Goal: Communication & Community: Participate in discussion

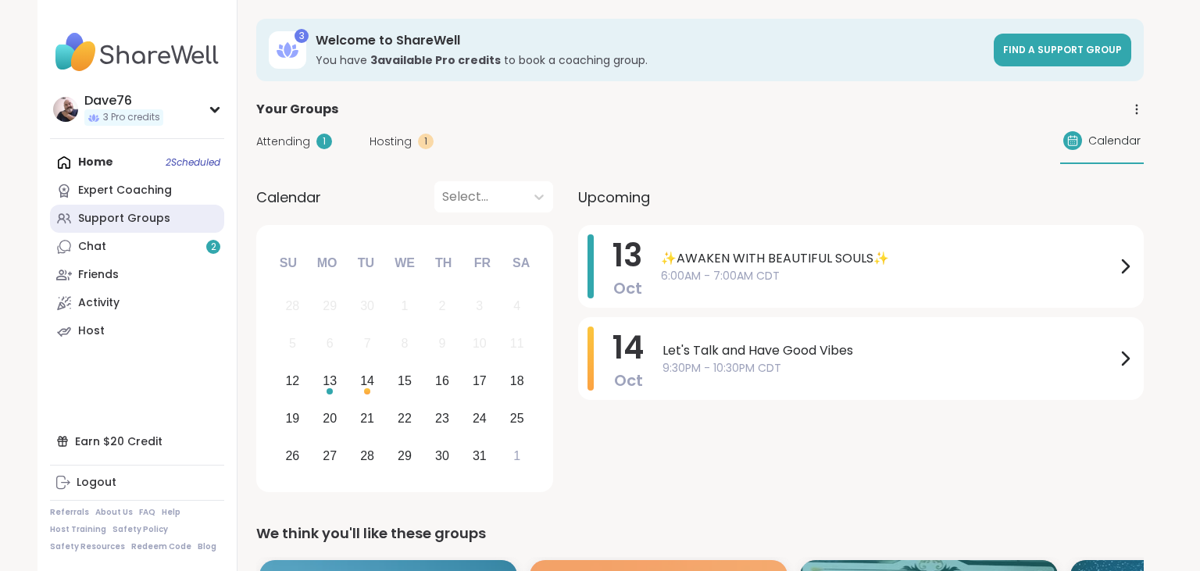
click at [148, 229] on link "Support Groups" at bounding box center [137, 219] width 174 height 28
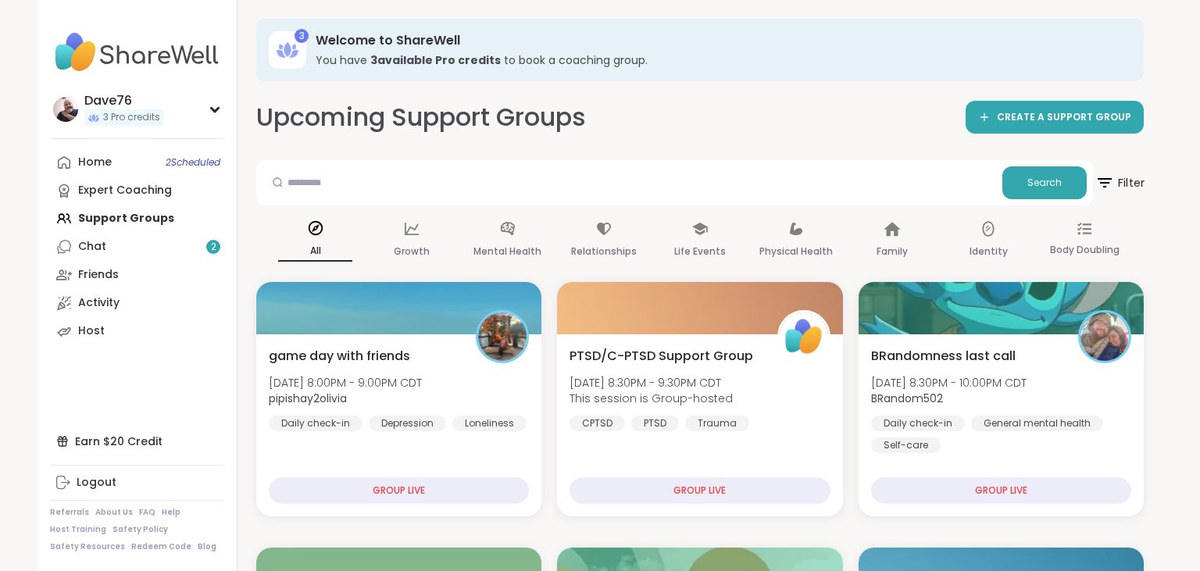
click at [1126, 178] on span "Filter" at bounding box center [1119, 182] width 50 height 39
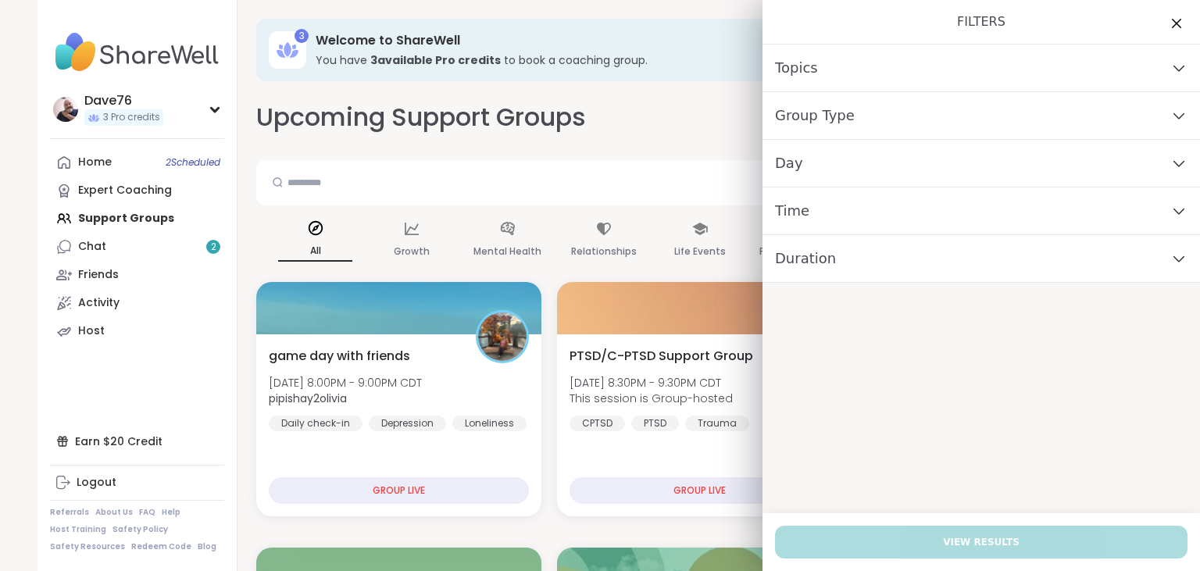
click at [929, 154] on div "Day" at bounding box center [980, 164] width 437 height 48
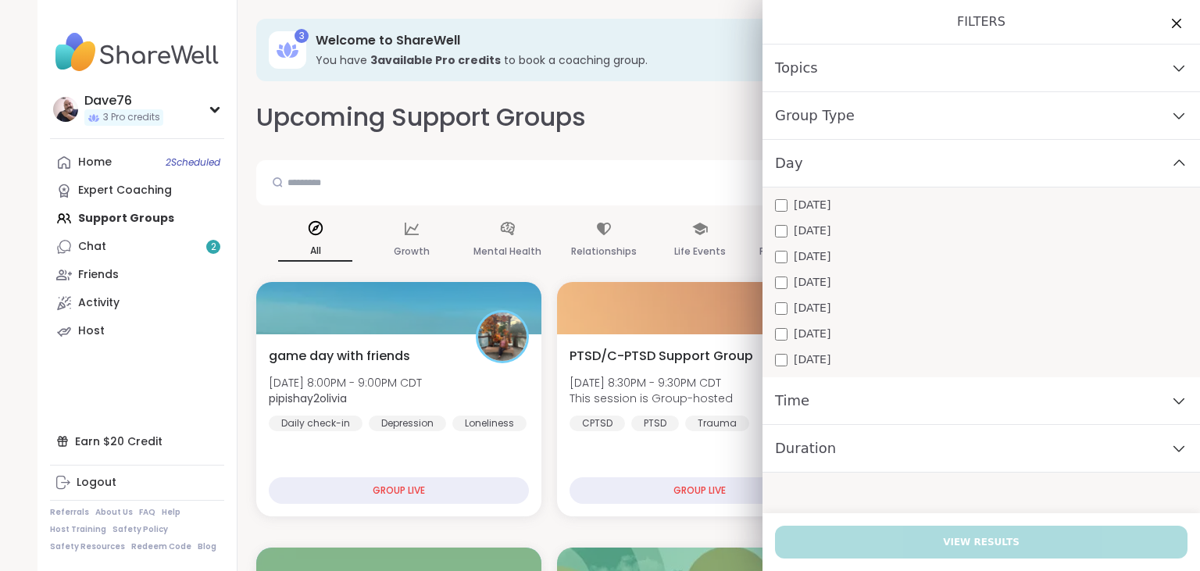
click at [826, 206] on span "[DATE]" at bounding box center [812, 205] width 37 height 16
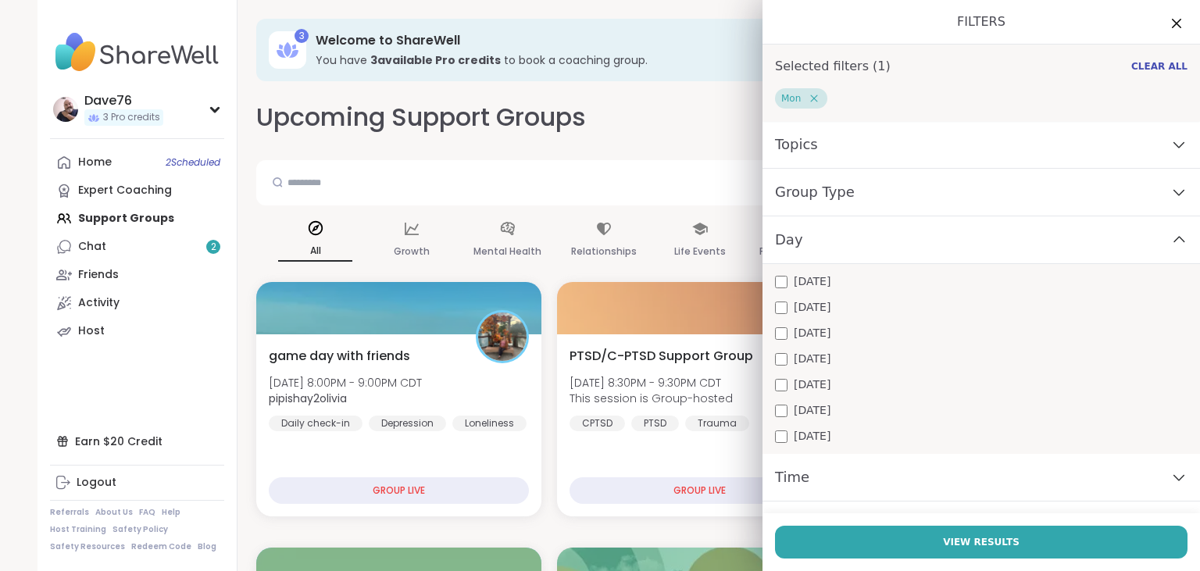
click at [865, 476] on div "Time" at bounding box center [980, 478] width 437 height 48
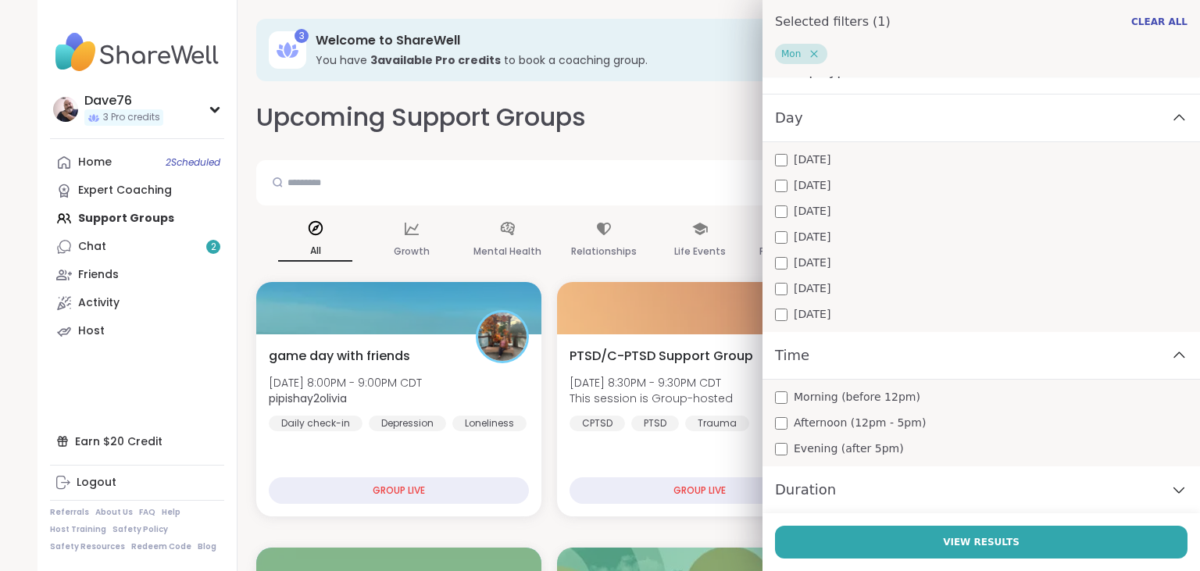
click at [833, 401] on span "Morning (before 12pm)" at bounding box center [857, 397] width 127 height 16
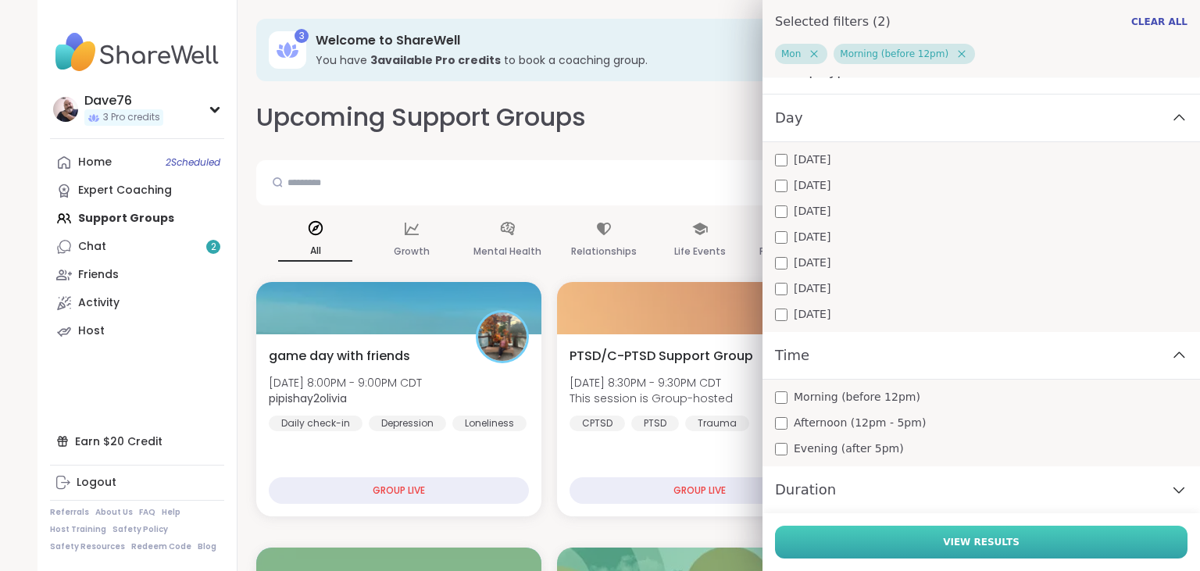
click at [927, 543] on button "View Results" at bounding box center [981, 542] width 412 height 33
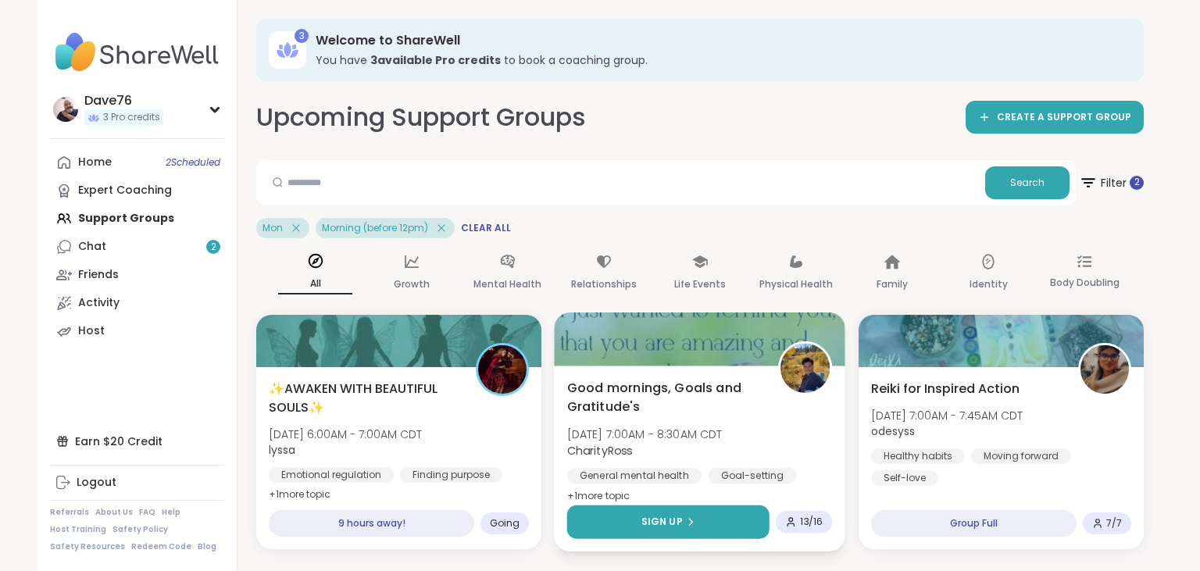
click at [676, 525] on span "Sign Up" at bounding box center [661, 522] width 41 height 14
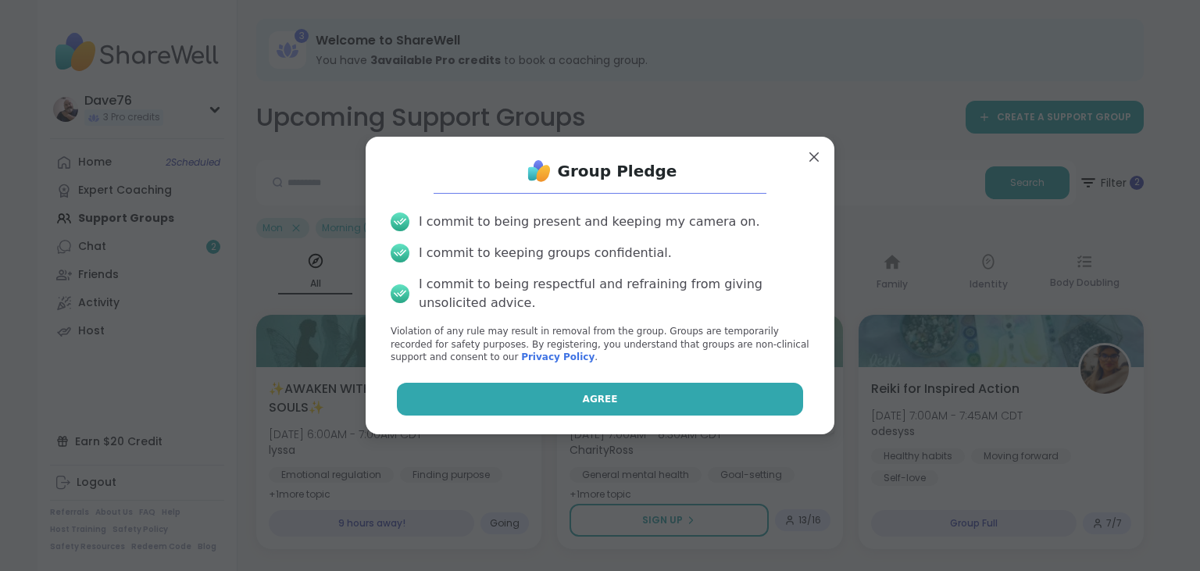
click at [644, 405] on button "Agree" at bounding box center [600, 399] width 407 height 33
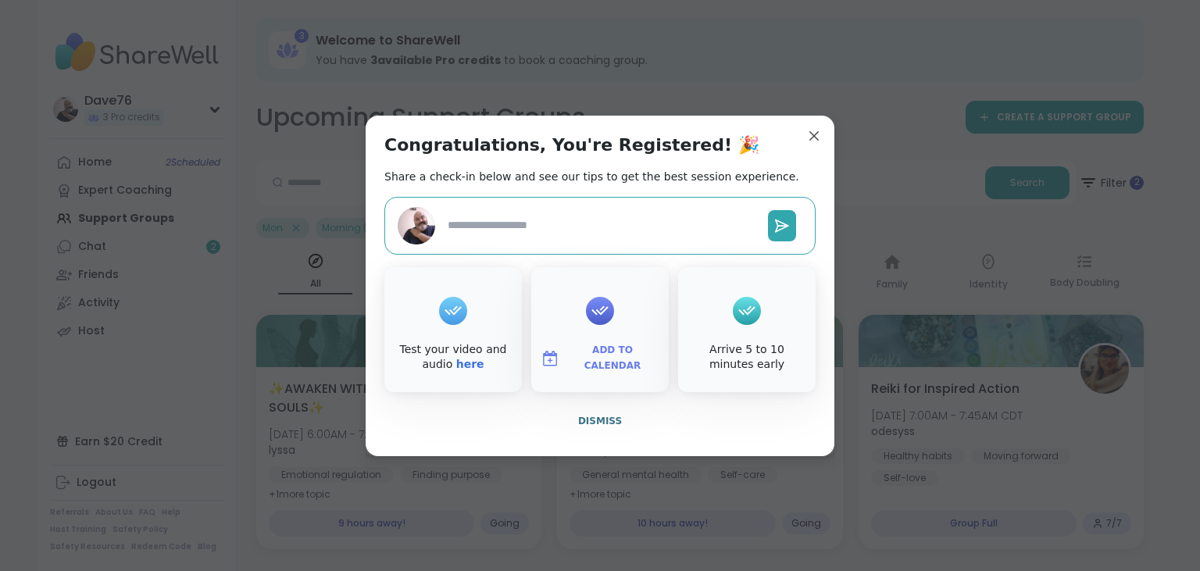
type textarea "*"
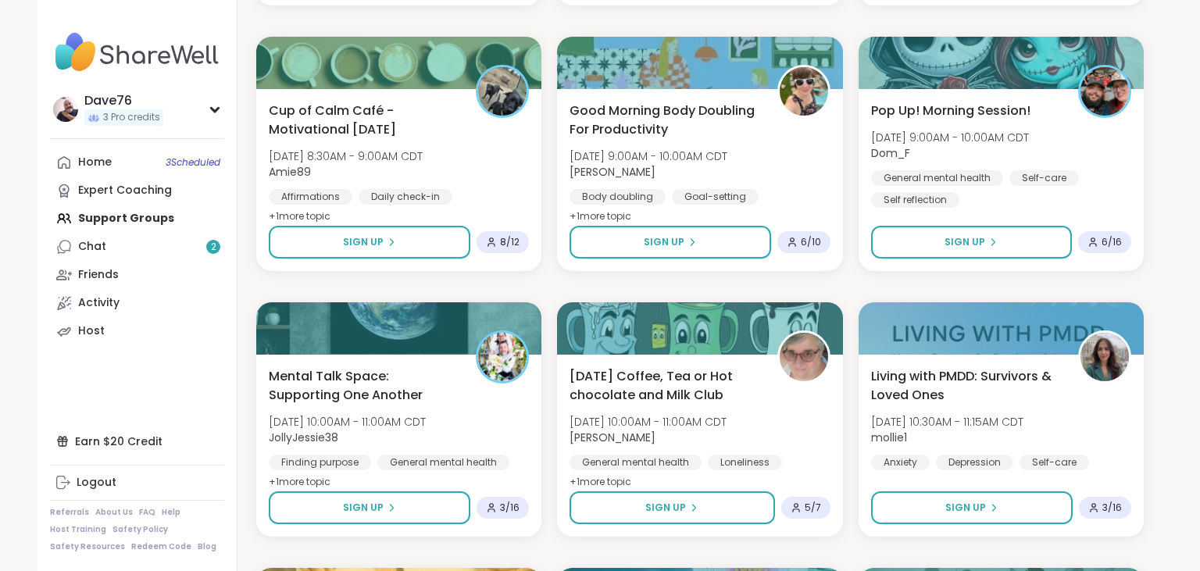
scroll to position [1087, 0]
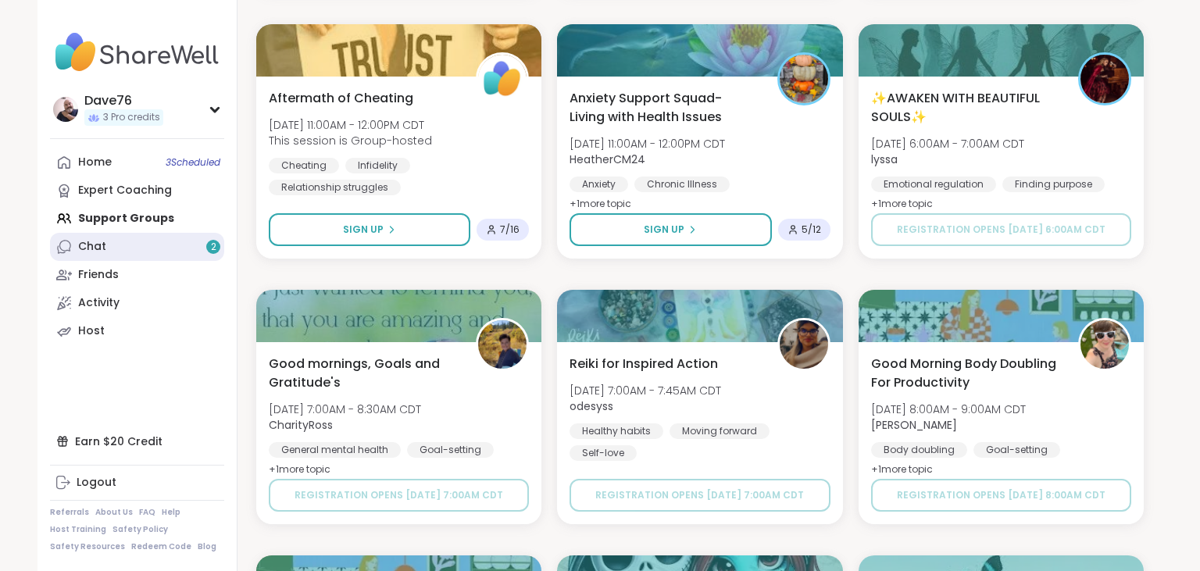
click at [117, 252] on link "Chat 2" at bounding box center [137, 247] width 174 height 28
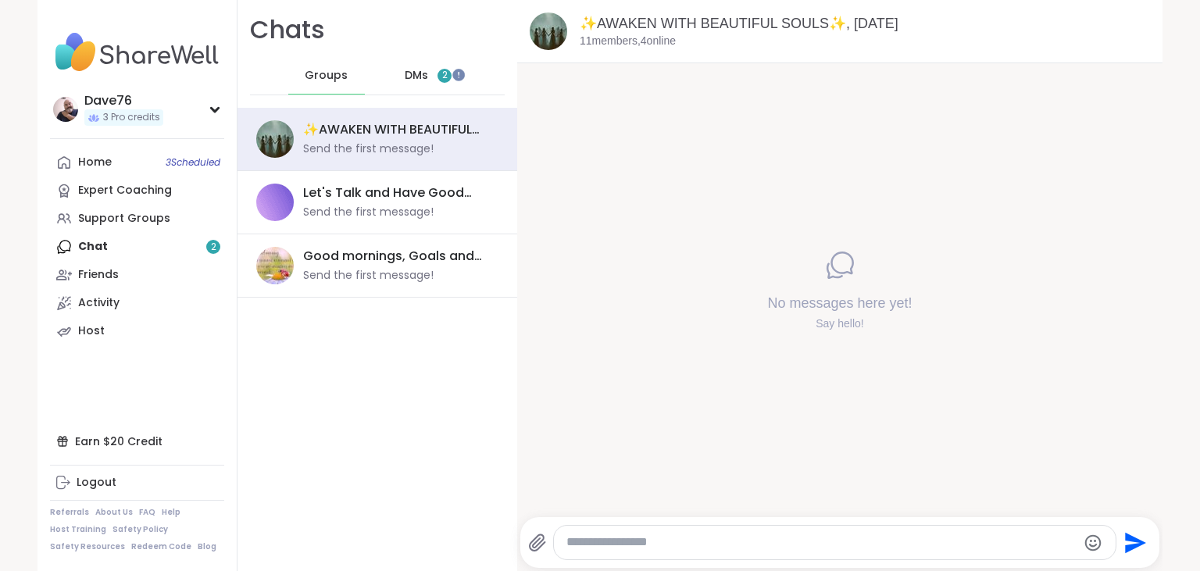
click at [426, 73] on span "DMs" at bounding box center [416, 76] width 23 height 16
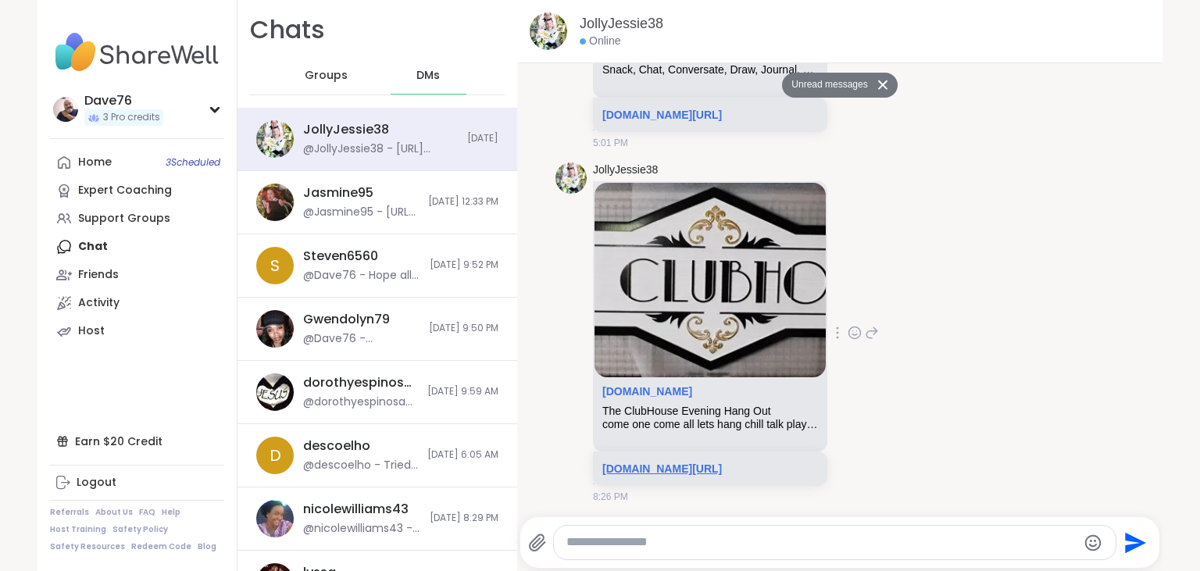
click at [722, 467] on link "[DOMAIN_NAME][URL]" at bounding box center [662, 468] width 120 height 12
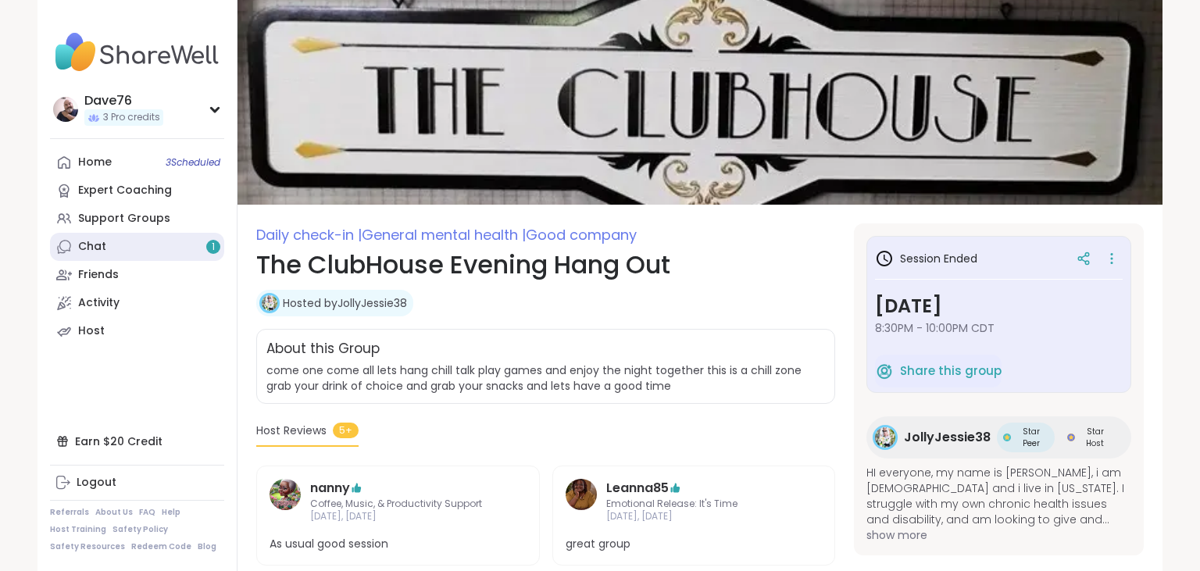
click at [131, 255] on link "Chat 1" at bounding box center [137, 247] width 174 height 28
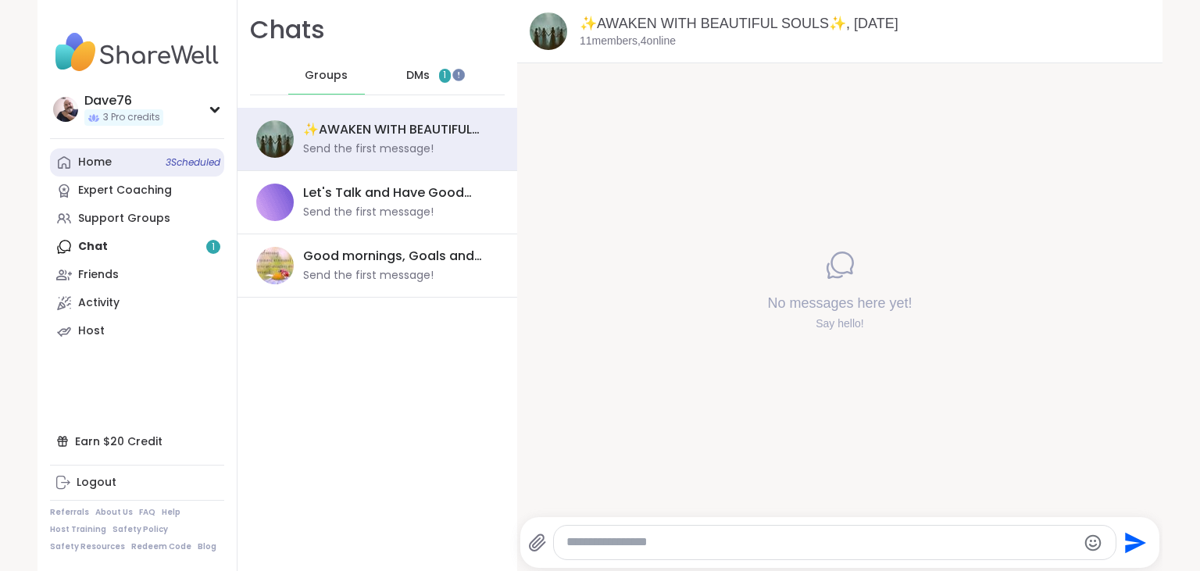
click at [116, 164] on link "Home 3 Scheduled" at bounding box center [137, 162] width 174 height 28
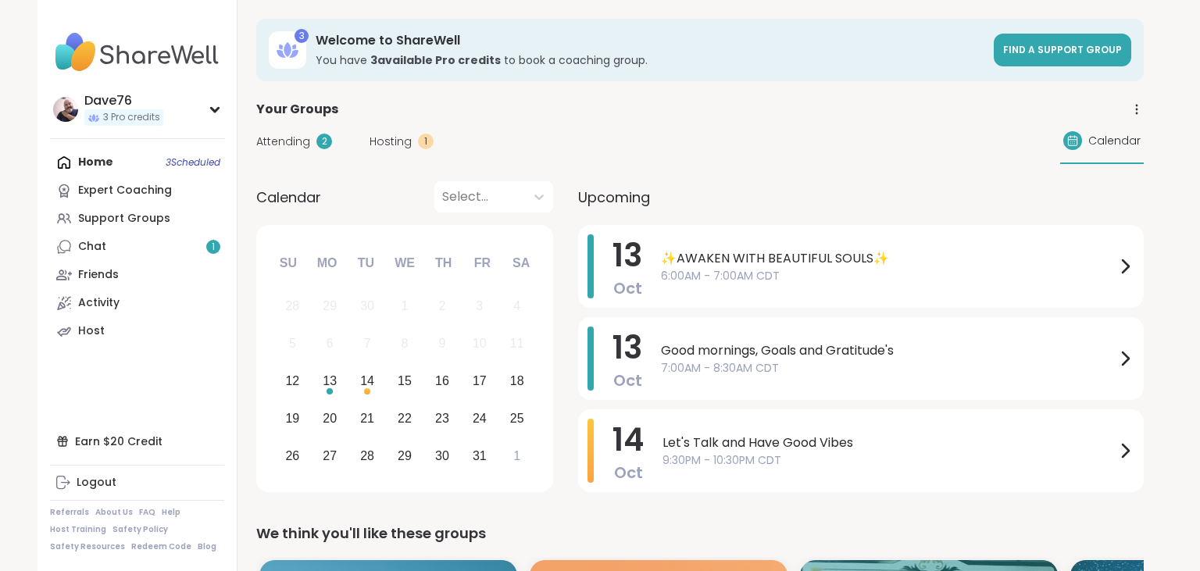
click at [1134, 105] on icon at bounding box center [1136, 109] width 14 height 14
click at [865, 126] on div "Attending 2 Hosting 1 Calendar" at bounding box center [699, 141] width 887 height 45
click at [141, 228] on link "Support Groups" at bounding box center [137, 219] width 174 height 28
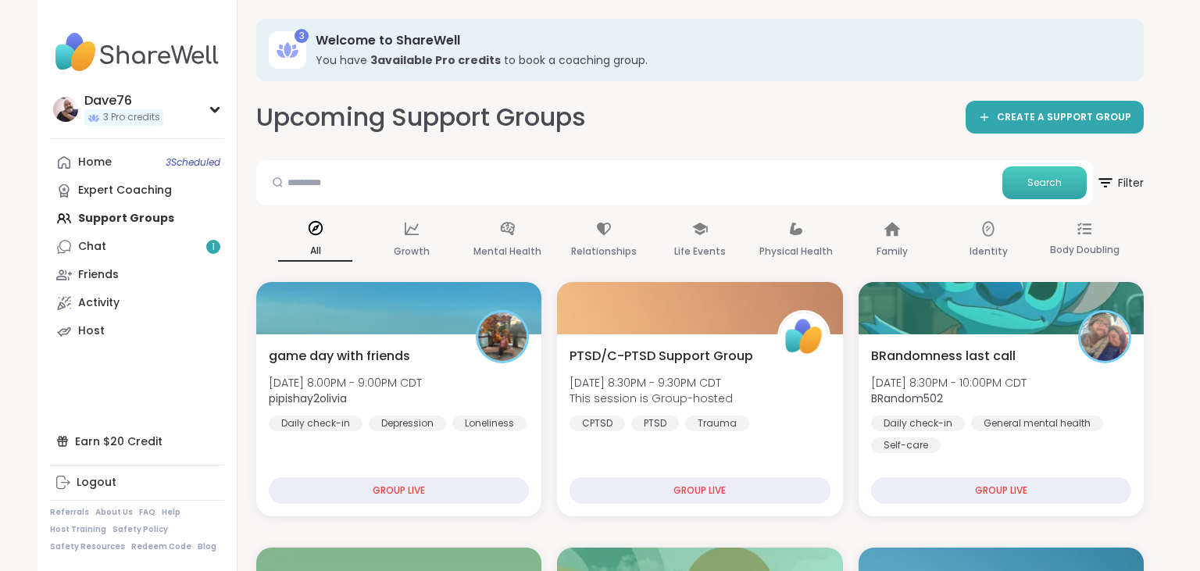
click at [1043, 186] on span "Search" at bounding box center [1044, 183] width 34 height 14
click at [1115, 183] on span "Filter" at bounding box center [1119, 182] width 50 height 39
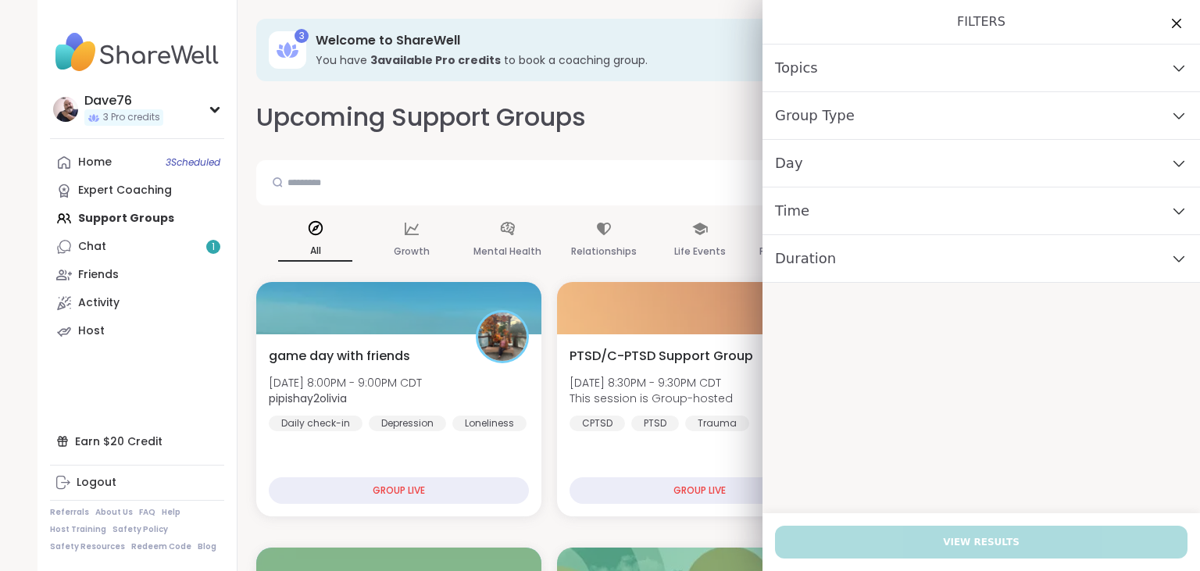
click at [947, 170] on div "Day" at bounding box center [980, 164] width 437 height 48
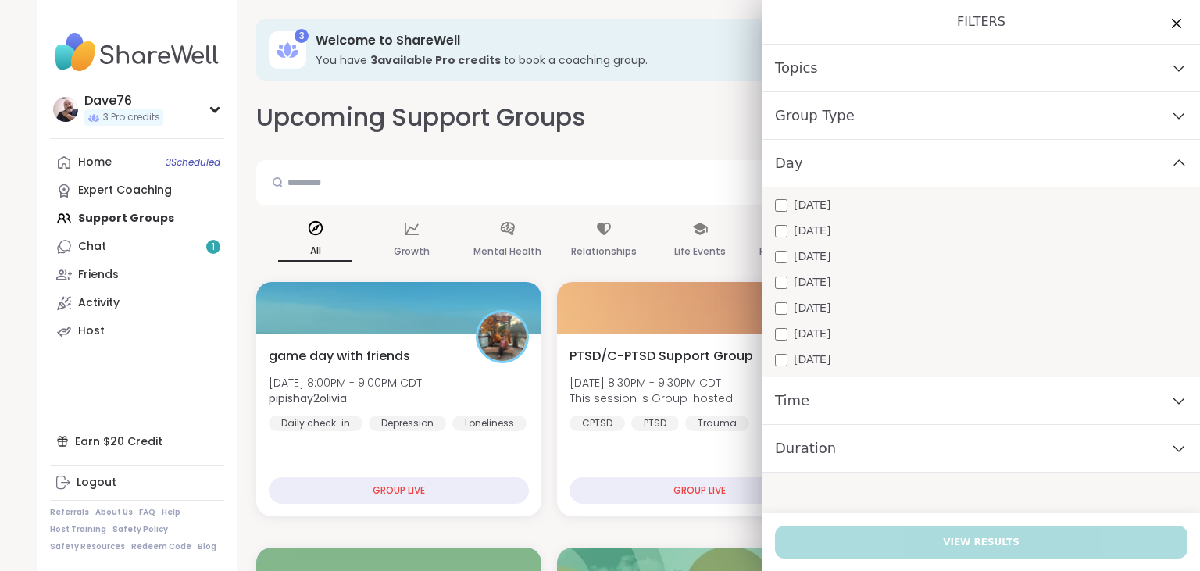
click at [851, 209] on div "[DATE]" at bounding box center [981, 205] width 412 height 16
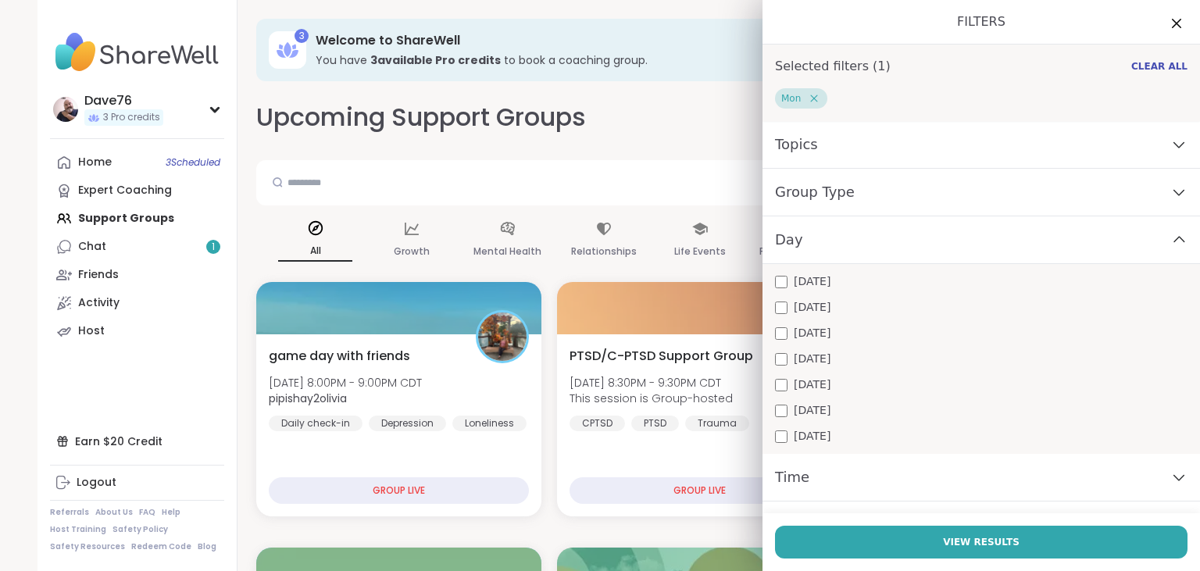
click at [876, 477] on div "Time" at bounding box center [980, 478] width 437 height 48
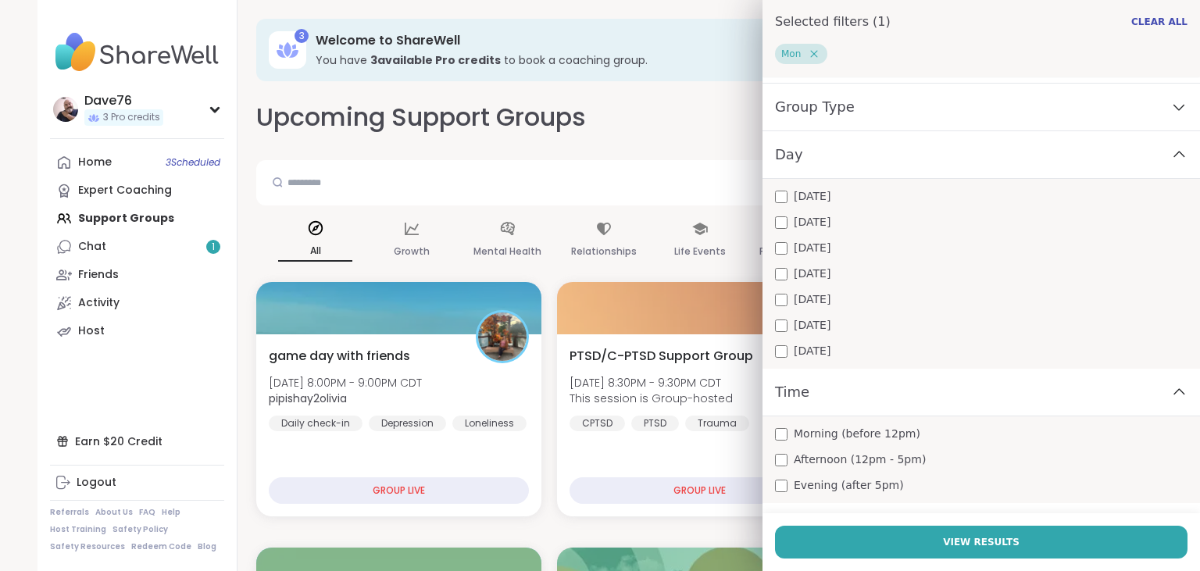
scroll to position [122, 0]
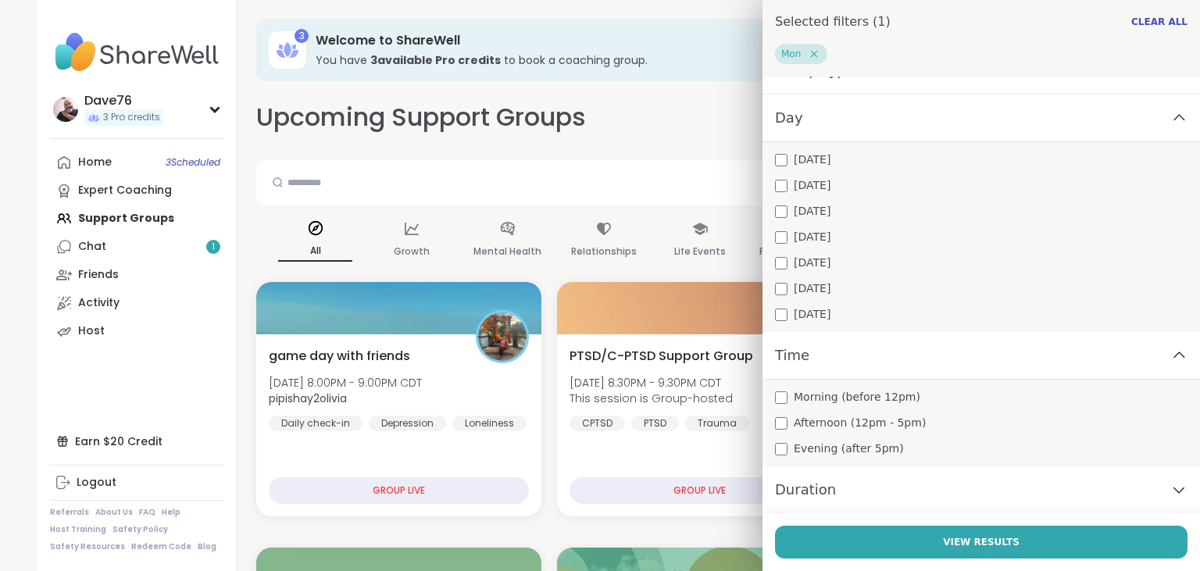
click at [778, 455] on div "Evening (after 5pm)" at bounding box center [981, 449] width 412 height 16
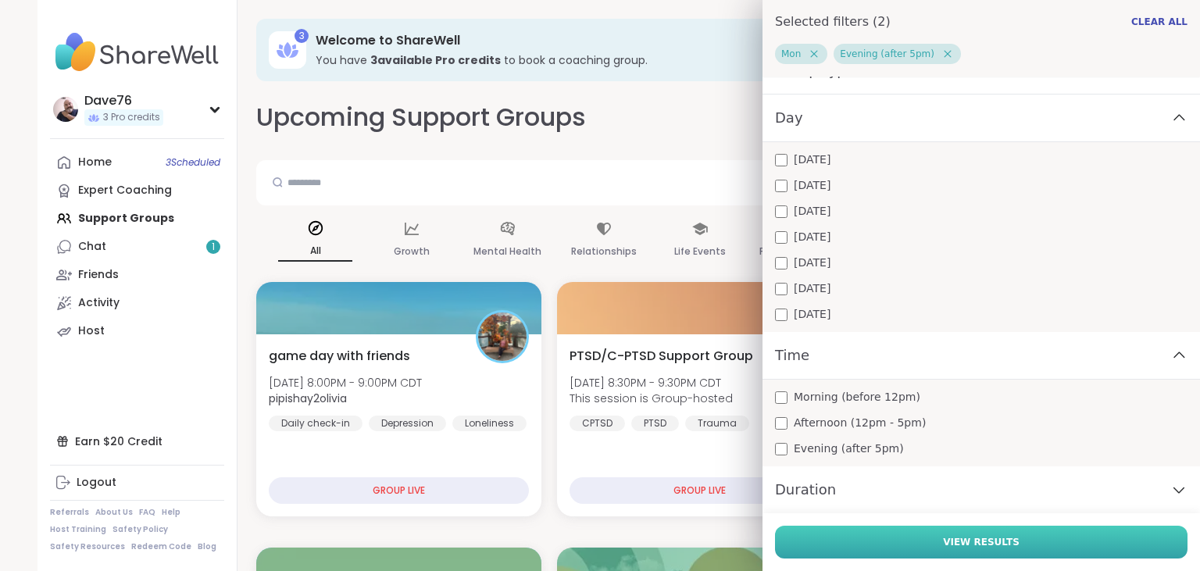
click at [972, 537] on span "View Results" at bounding box center [981, 542] width 77 height 14
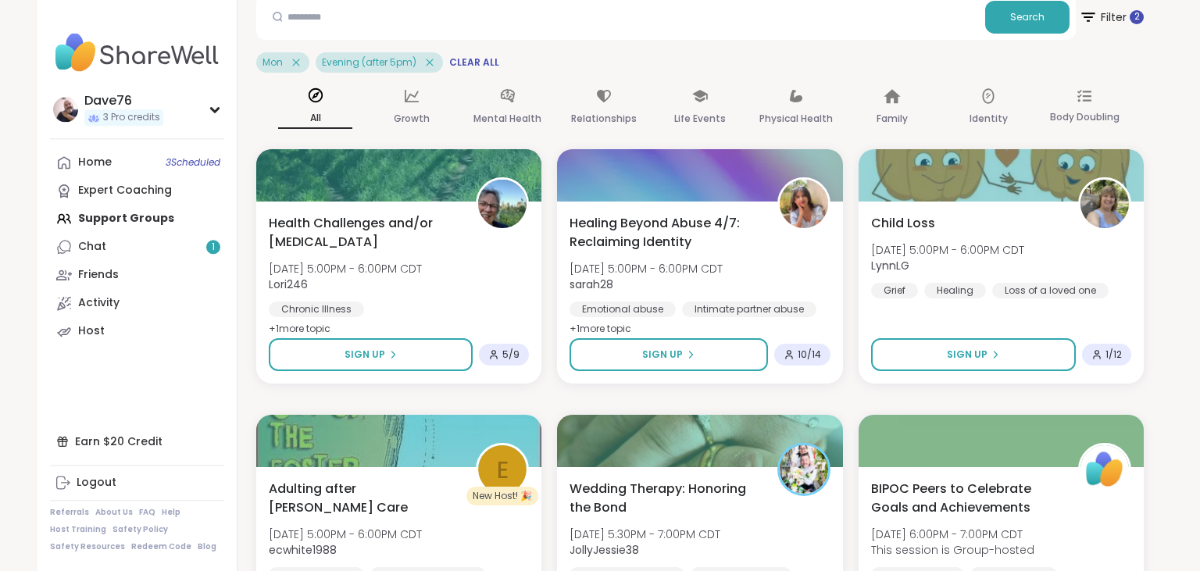
scroll to position [0, 0]
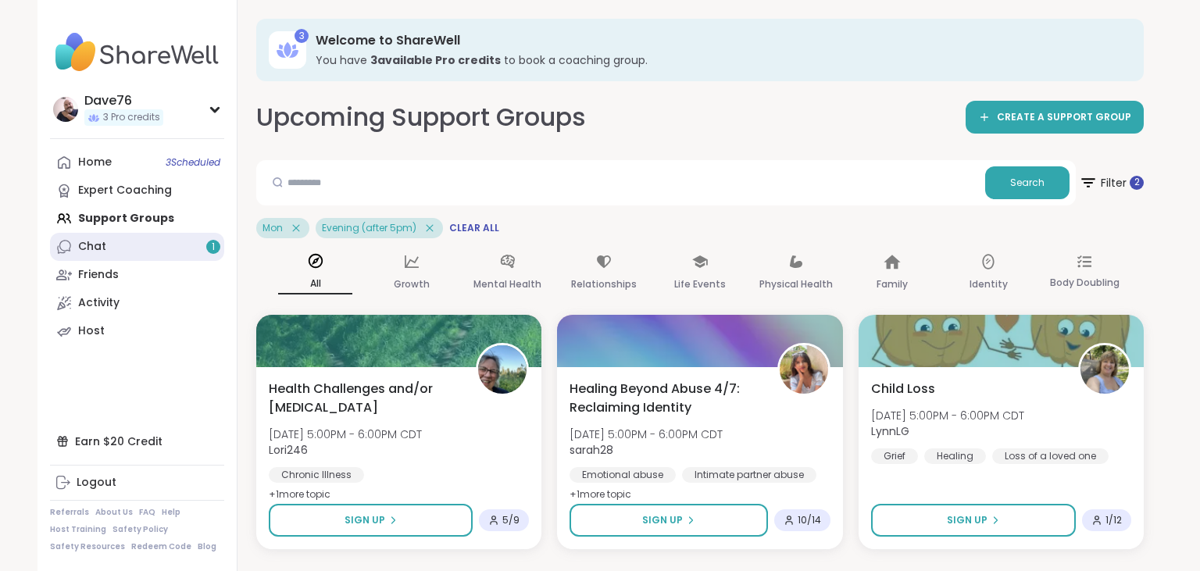
click at [85, 249] on div "Chat 1" at bounding box center [92, 247] width 28 height 16
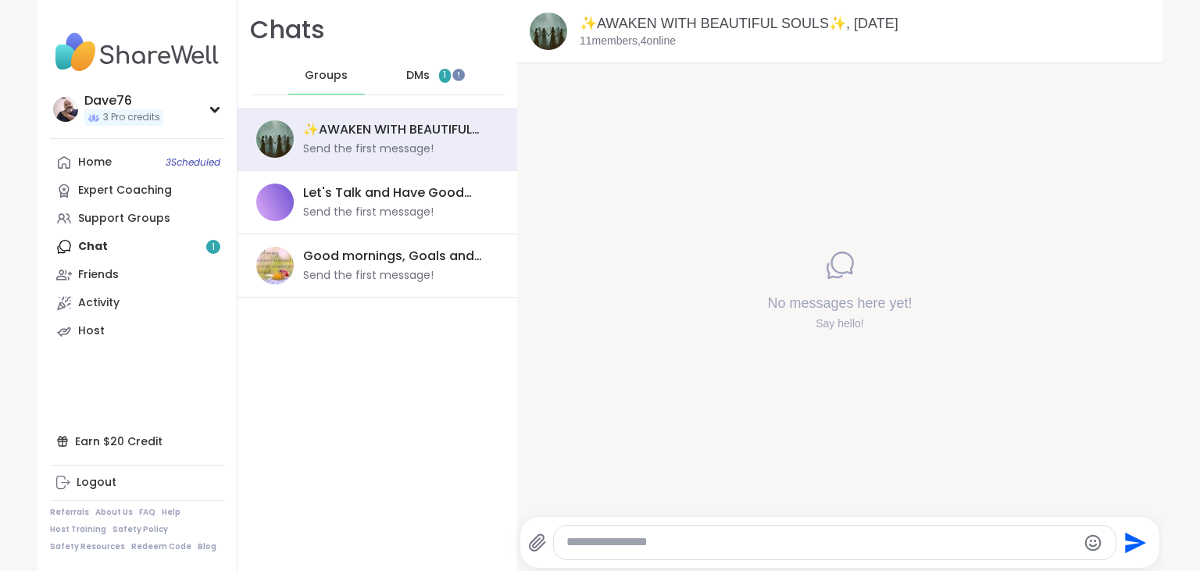
click at [344, 73] on span "Groups" at bounding box center [326, 76] width 43 height 16
click at [113, 164] on link "Home 3 Scheduled" at bounding box center [137, 162] width 174 height 28
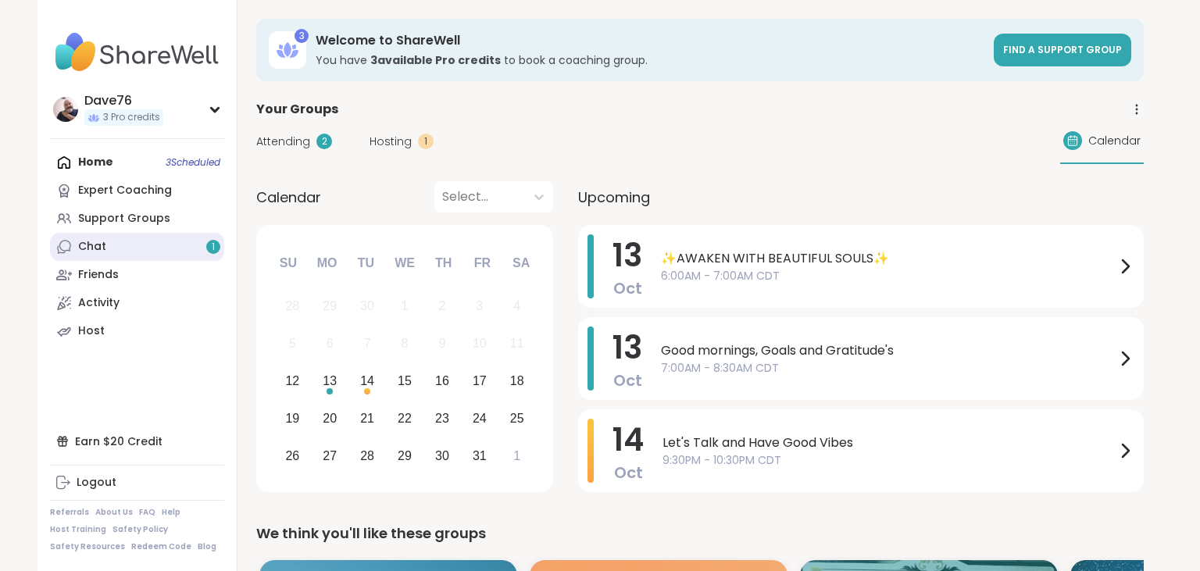
click at [109, 253] on link "Chat 1" at bounding box center [137, 247] width 174 height 28
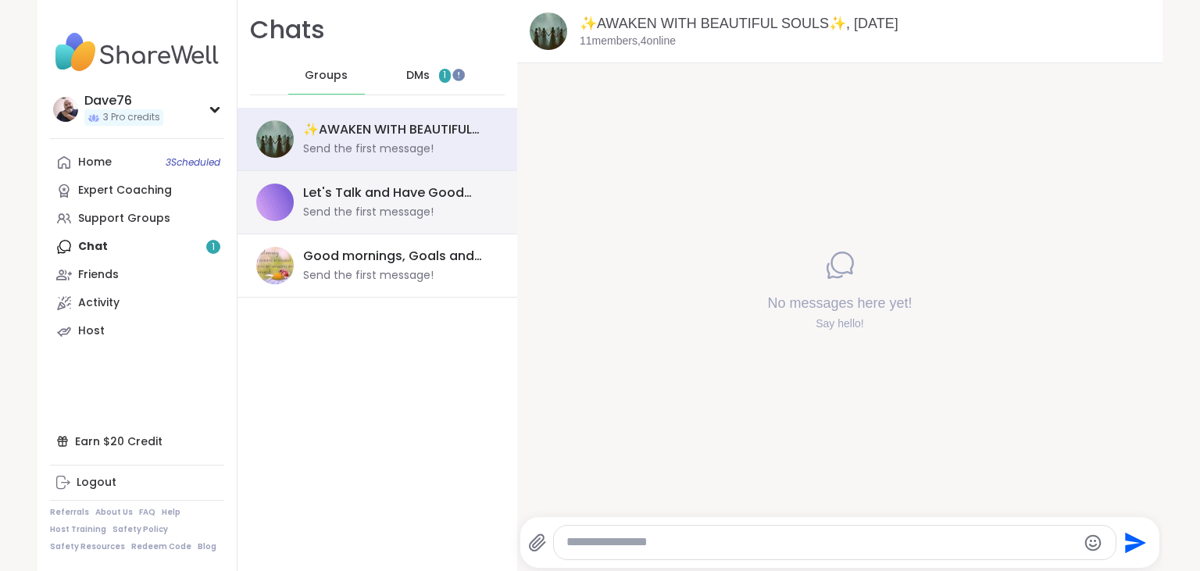
click at [383, 217] on div "Send the first message!" at bounding box center [368, 213] width 130 height 16
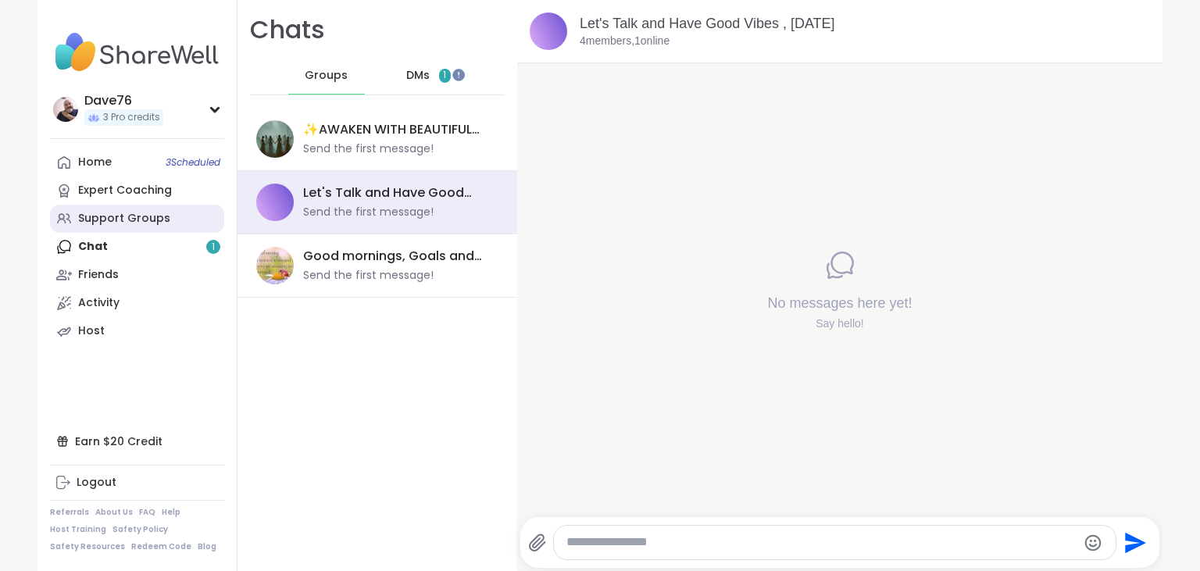
click at [120, 214] on div "Support Groups" at bounding box center [124, 219] width 92 height 16
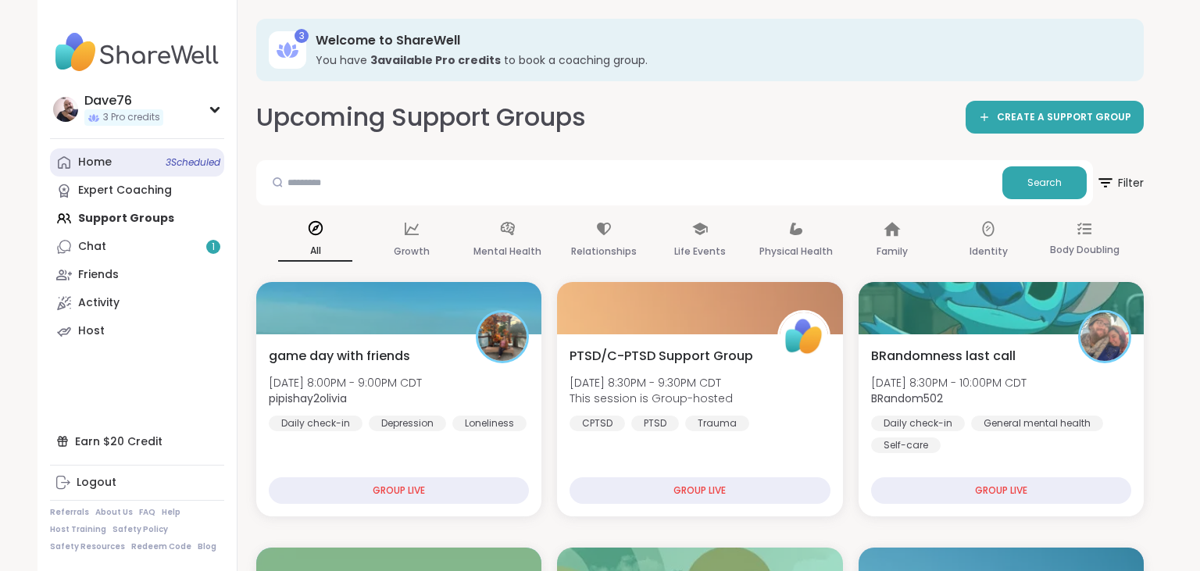
click at [89, 160] on div "Home 3 Scheduled" at bounding box center [95, 163] width 34 height 16
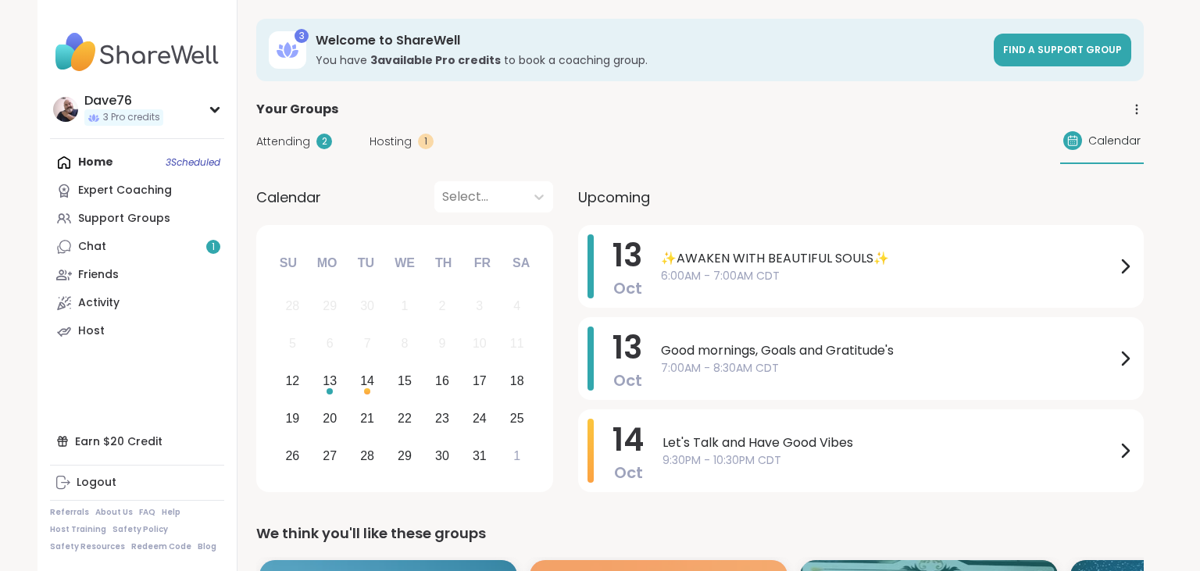
click at [97, 166] on div "Home 3 Scheduled Expert Coaching Support Groups Chat 1 Friends Activity Host" at bounding box center [137, 246] width 174 height 197
click at [96, 252] on div "Chat 1" at bounding box center [92, 247] width 28 height 16
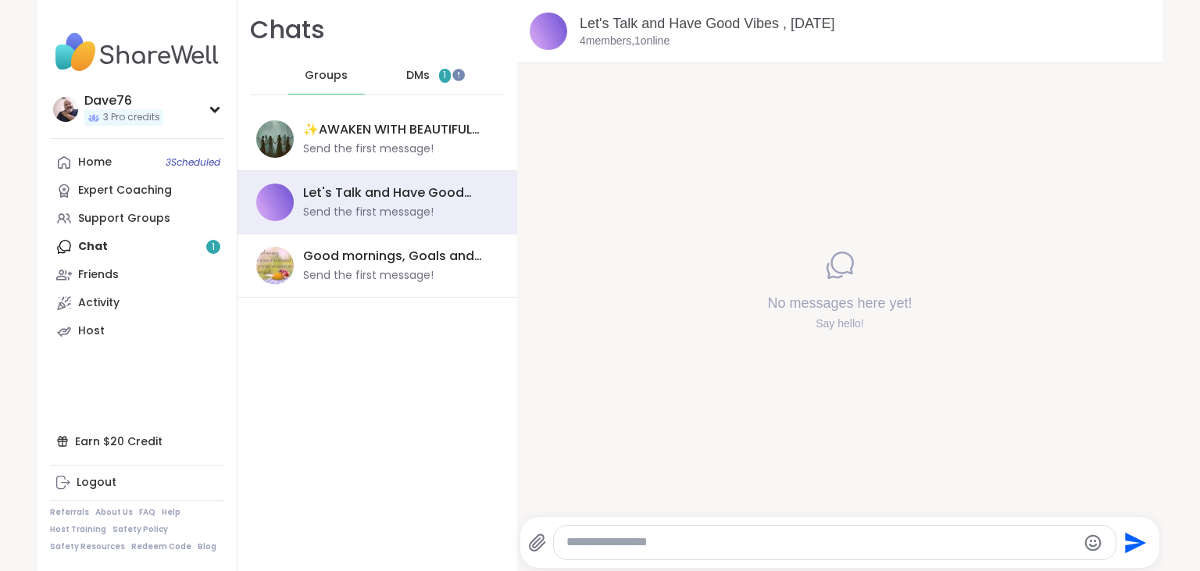
click at [443, 78] on span "1" at bounding box center [445, 76] width 12 height 14
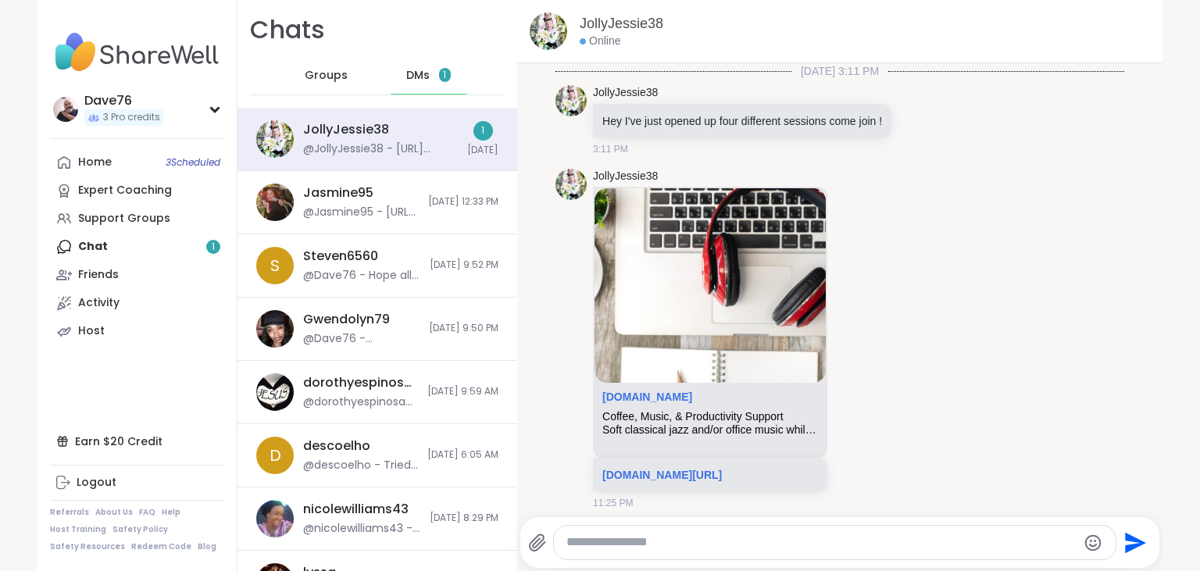
scroll to position [1235, 0]
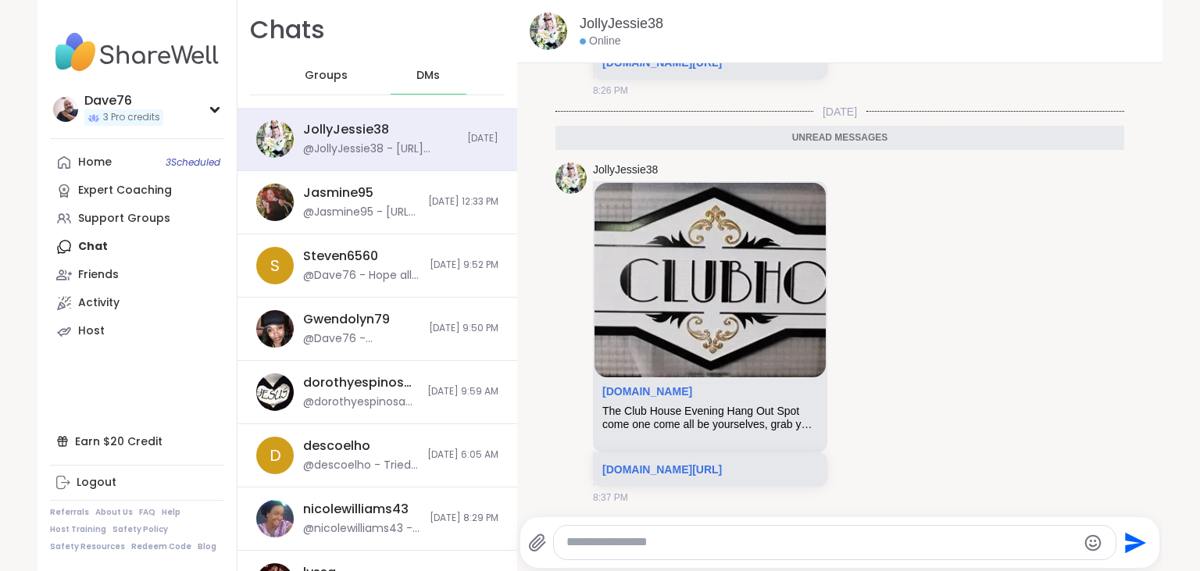
click at [759, 541] on textarea "Type your message" at bounding box center [821, 542] width 510 height 16
type textarea "**********"
click at [1147, 543] on button "Send" at bounding box center [1135, 542] width 35 height 35
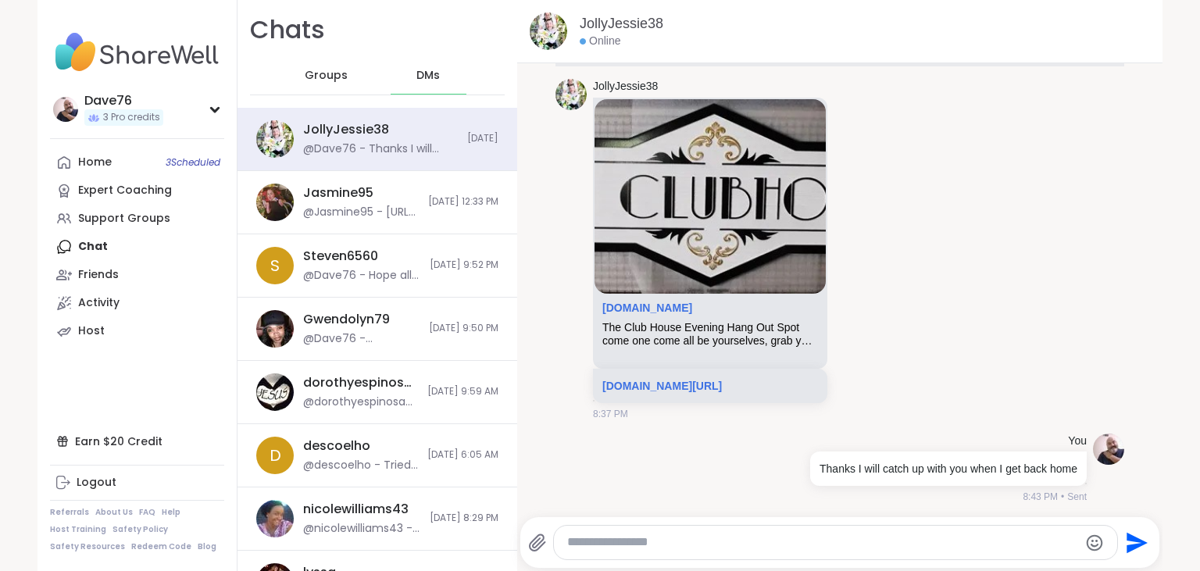
scroll to position [1281, 0]
click at [115, 167] on link "Home 3 Scheduled" at bounding box center [137, 162] width 174 height 28
